Goal: Task Accomplishment & Management: Manage account settings

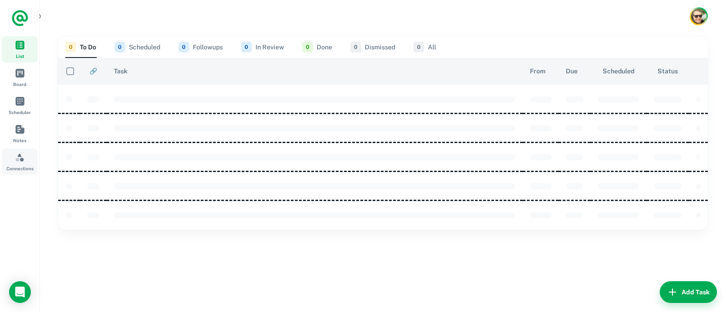
click at [17, 160] on span "Connections" at bounding box center [20, 157] width 10 height 10
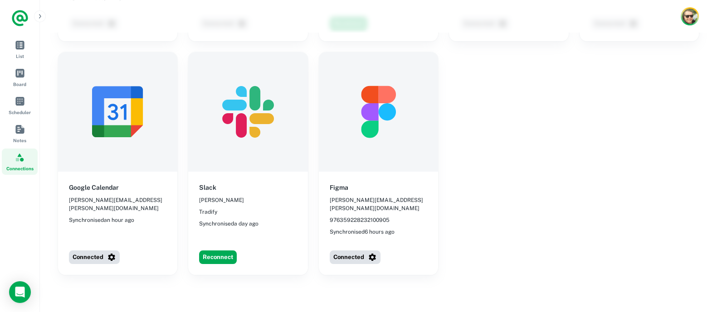
scroll to position [239, 0]
click at [221, 250] on button "Reconnect" at bounding box center [218, 257] width 38 height 14
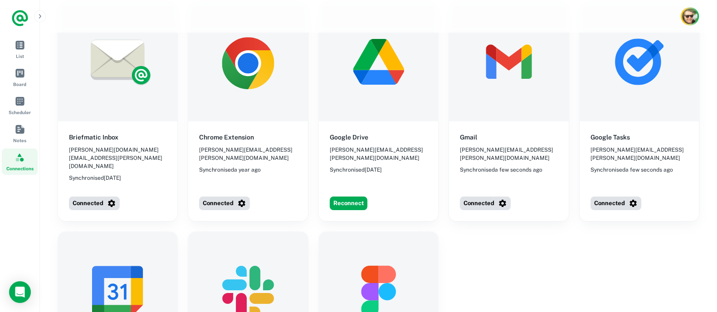
scroll to position [58, 0]
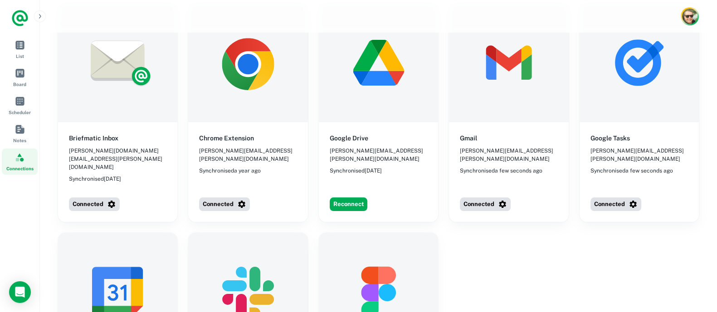
click at [344, 194] on div "Reconnect" at bounding box center [382, 204] width 112 height 21
click at [348, 198] on button "Reconnect" at bounding box center [349, 205] width 38 height 14
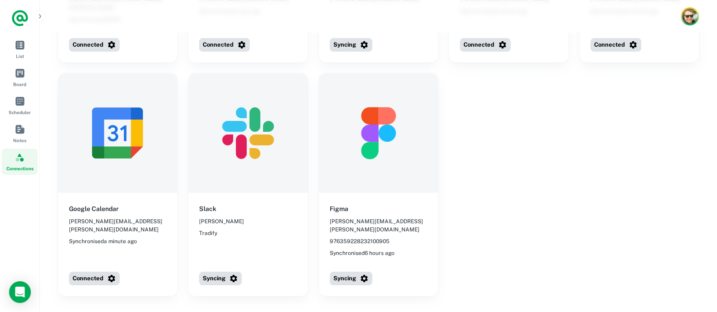
scroll to position [218, 0]
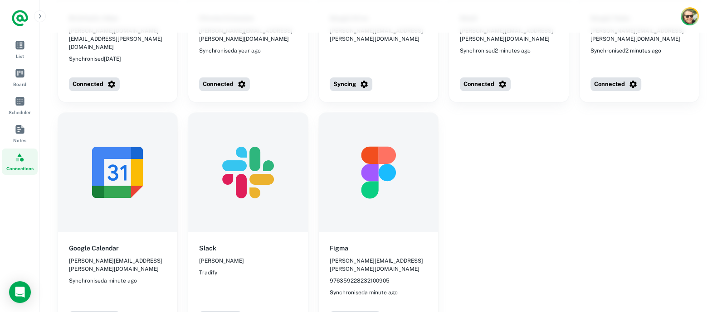
scroll to position [179, 0]
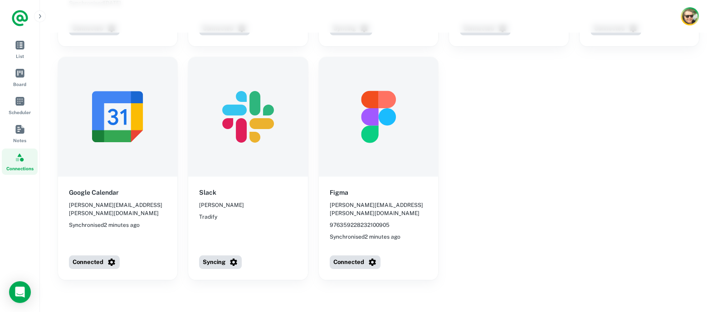
scroll to position [233, 0]
click at [234, 258] on icon "button" at bounding box center [233, 262] width 9 height 9
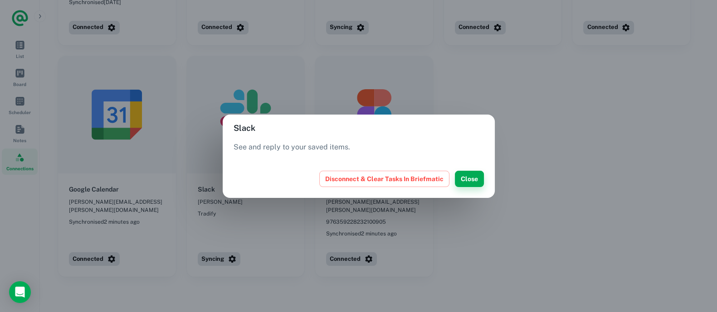
click at [468, 178] on button "Close" at bounding box center [469, 179] width 29 height 16
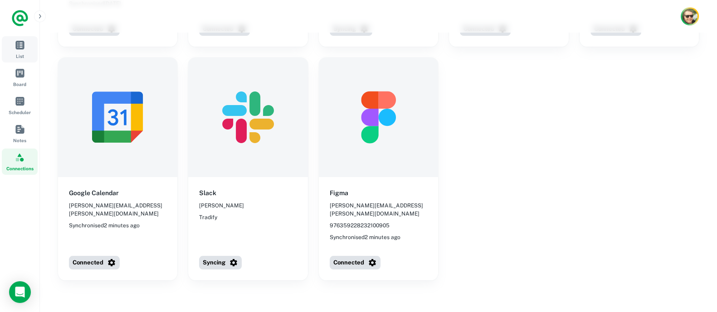
click at [16, 49] on span "List" at bounding box center [20, 45] width 10 height 10
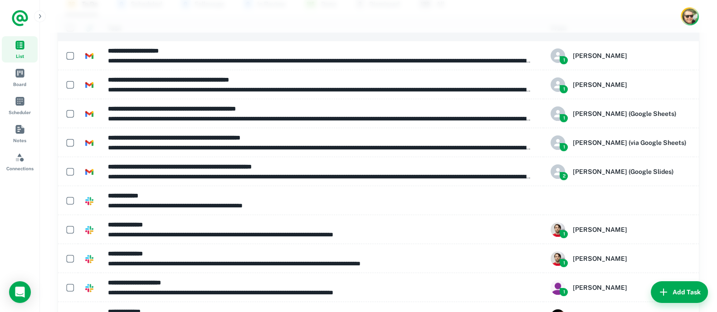
scroll to position [204, 0]
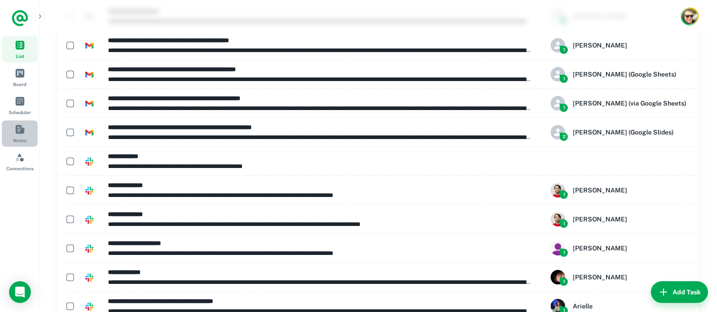
click at [25, 138] on span "Notes" at bounding box center [19, 140] width 13 height 7
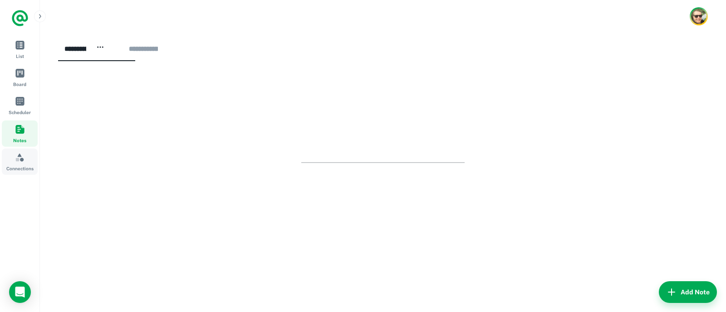
click at [24, 163] on link "Connections" at bounding box center [20, 162] width 36 height 26
